Goal: Find specific page/section: Find specific page/section

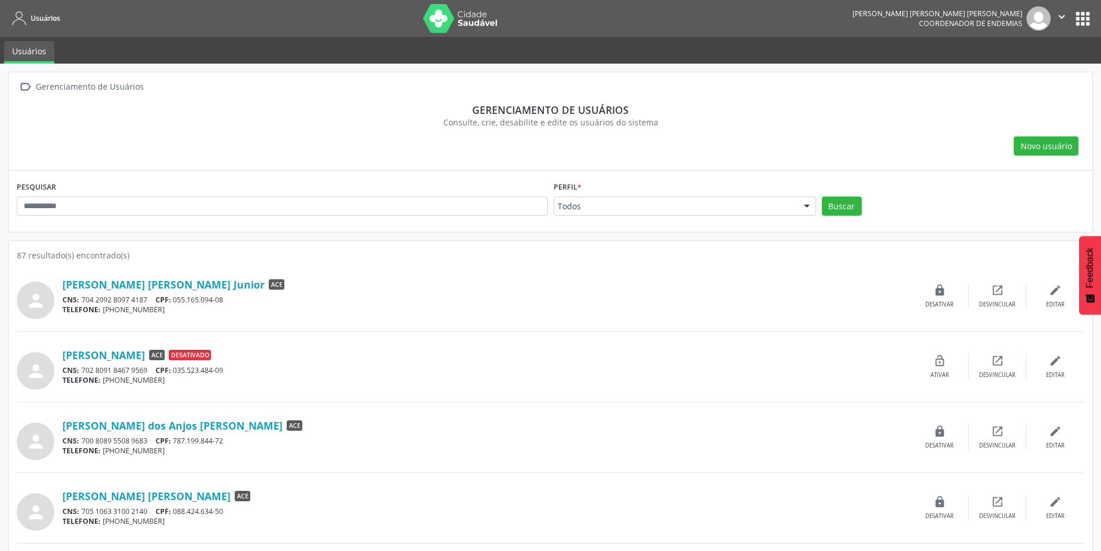
click at [1081, 21] on button "apps" at bounding box center [1082, 19] width 20 height 20
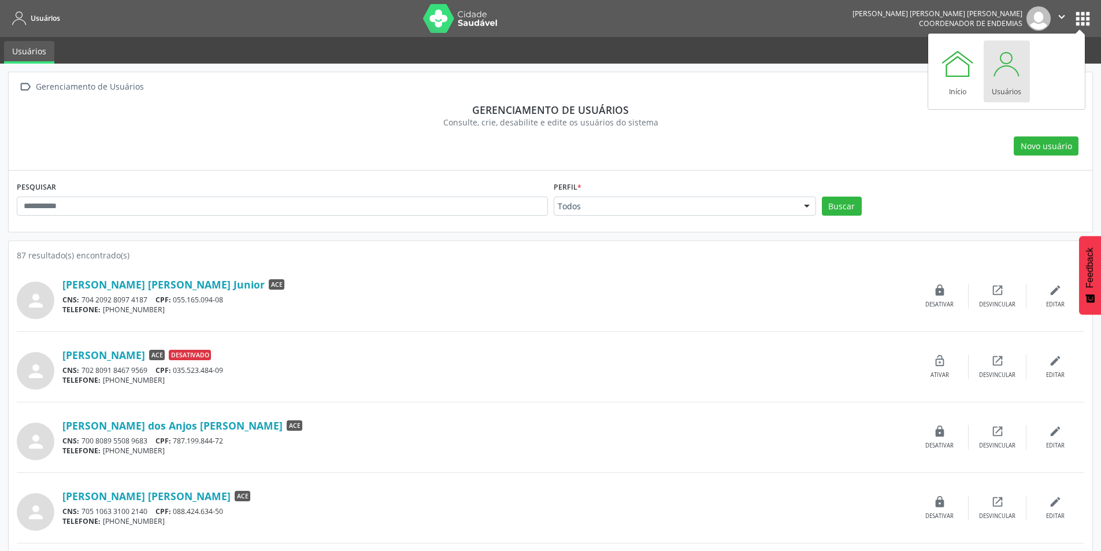
click at [1014, 70] on div at bounding box center [1006, 63] width 35 height 35
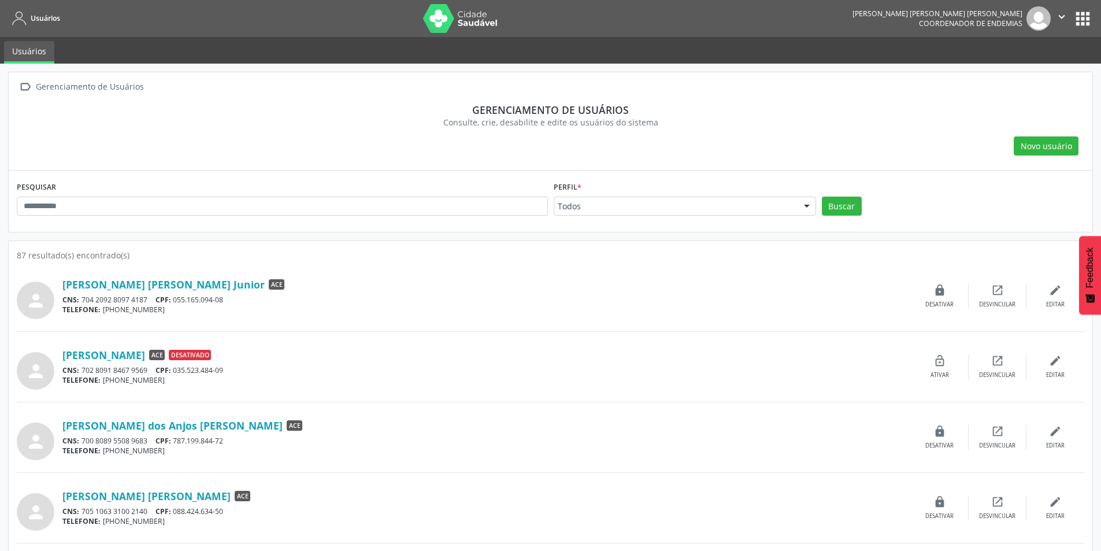
click at [1083, 25] on button "apps" at bounding box center [1082, 19] width 20 height 20
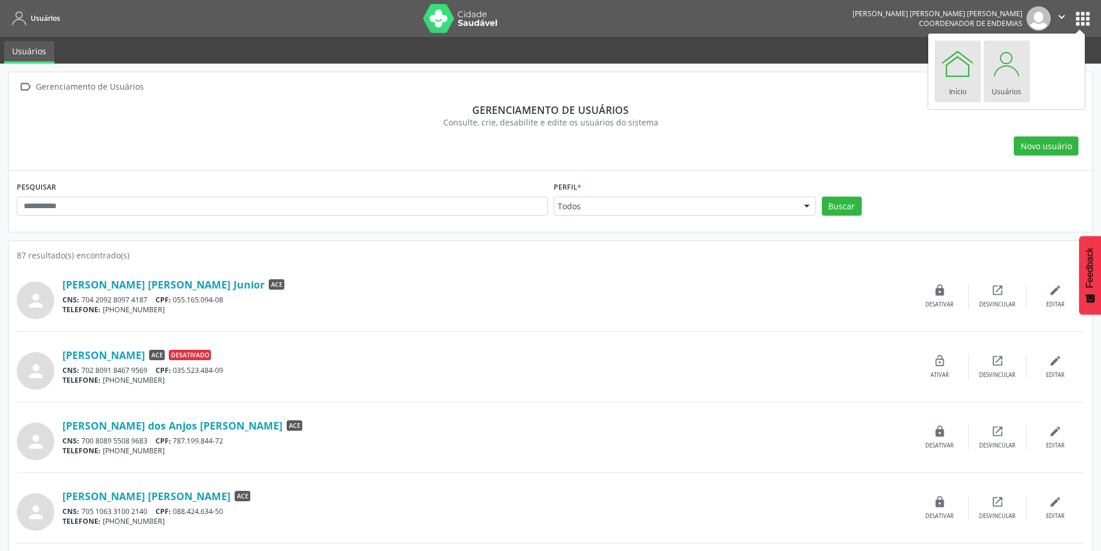
click at [965, 72] on div at bounding box center [957, 63] width 35 height 35
